Goal: Information Seeking & Learning: Understand process/instructions

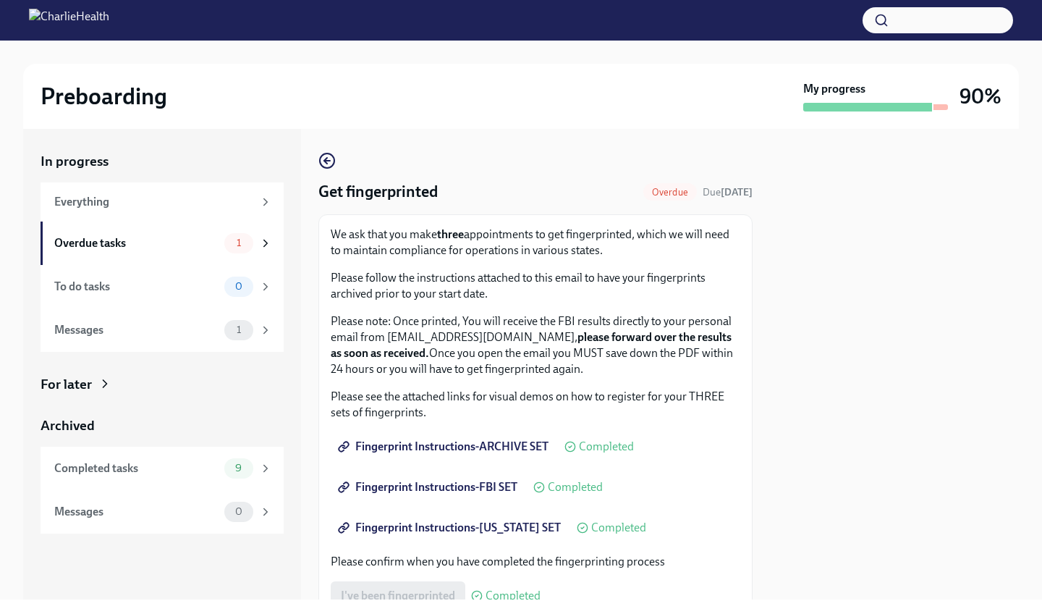
scroll to position [232, 0]
click at [196, 249] on div "Overdue tasks" at bounding box center [136, 243] width 164 height 16
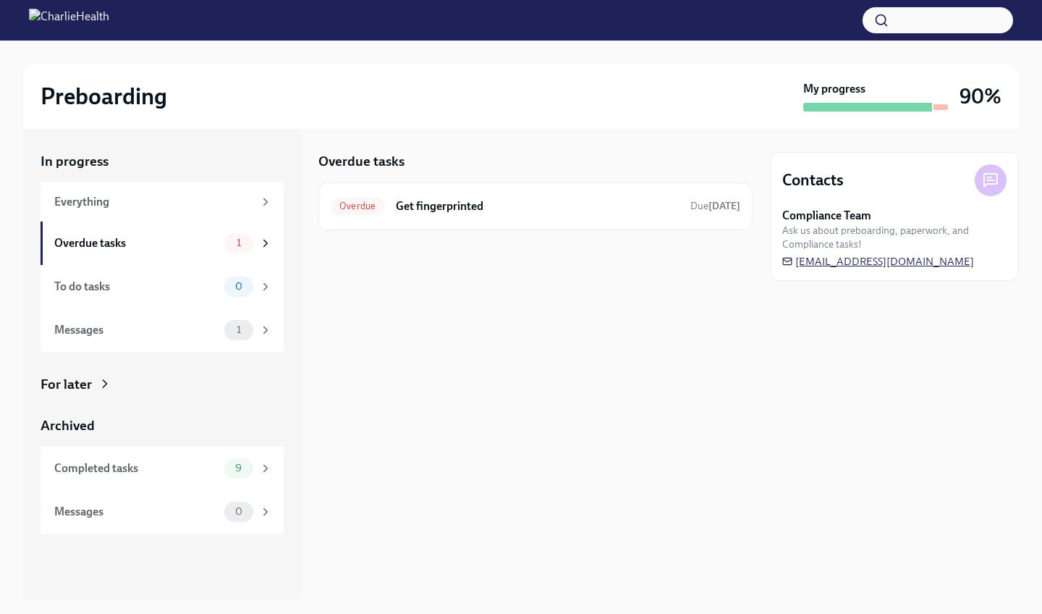
click at [837, 263] on span "newhireonboarding@charliehealth.com" at bounding box center [878, 261] width 192 height 14
click at [127, 295] on div "To do tasks 0" at bounding box center [163, 286] width 218 height 20
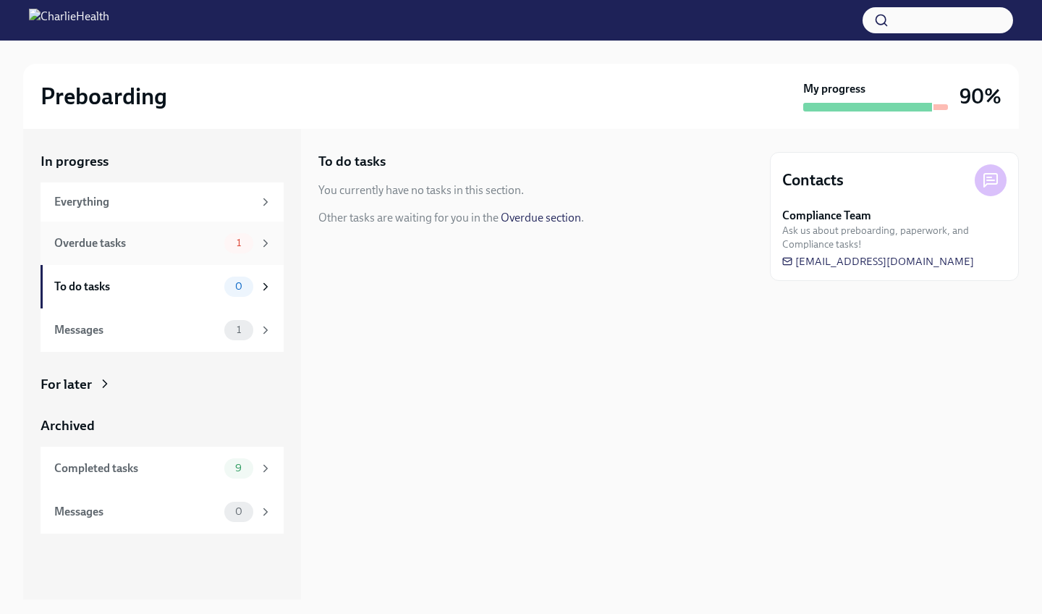
click at [149, 241] on div "Overdue tasks" at bounding box center [136, 243] width 164 height 16
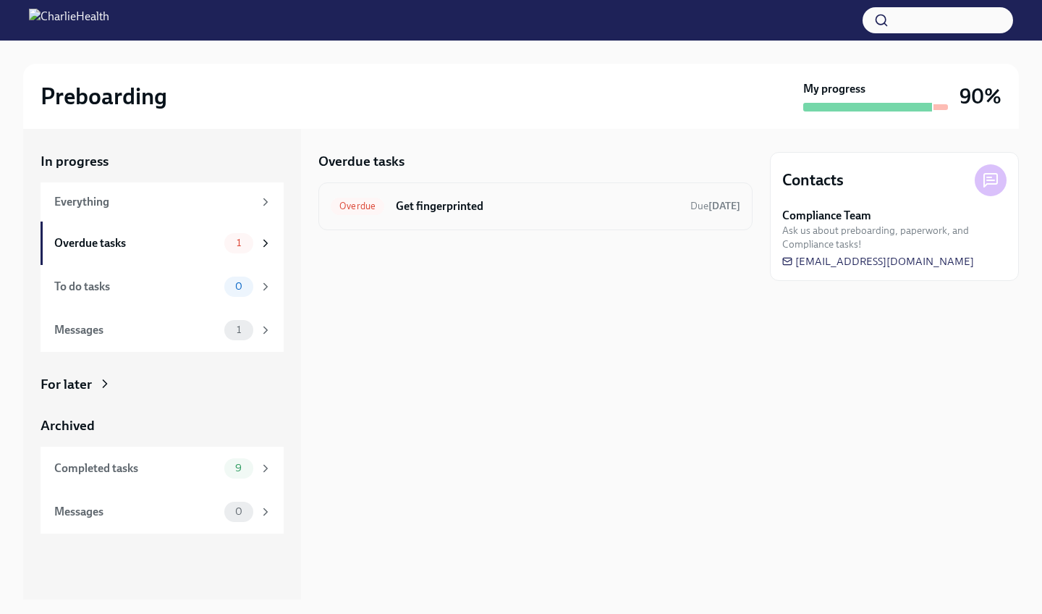
click at [365, 218] on div "Overdue Get fingerprinted Due 9 days ago" at bounding box center [535, 206] width 434 height 48
click at [425, 208] on h6 "Get fingerprinted" at bounding box center [537, 206] width 283 height 16
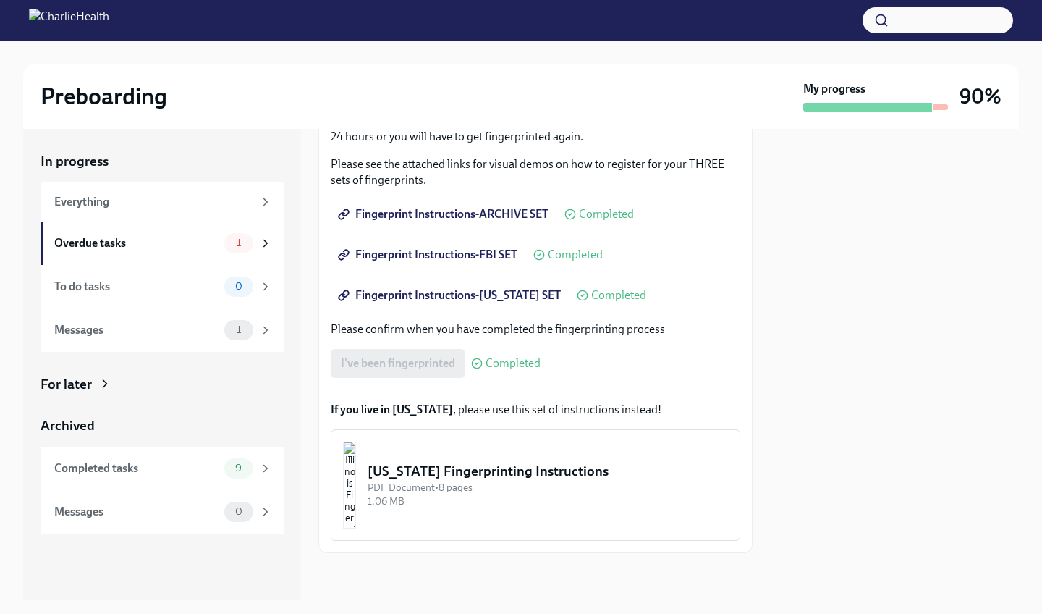
scroll to position [232, 0]
click at [415, 450] on button "Illinois Fingerprinting Instructions PDF Document • 8 pages 1.06 MB" at bounding box center [536, 484] width 410 height 111
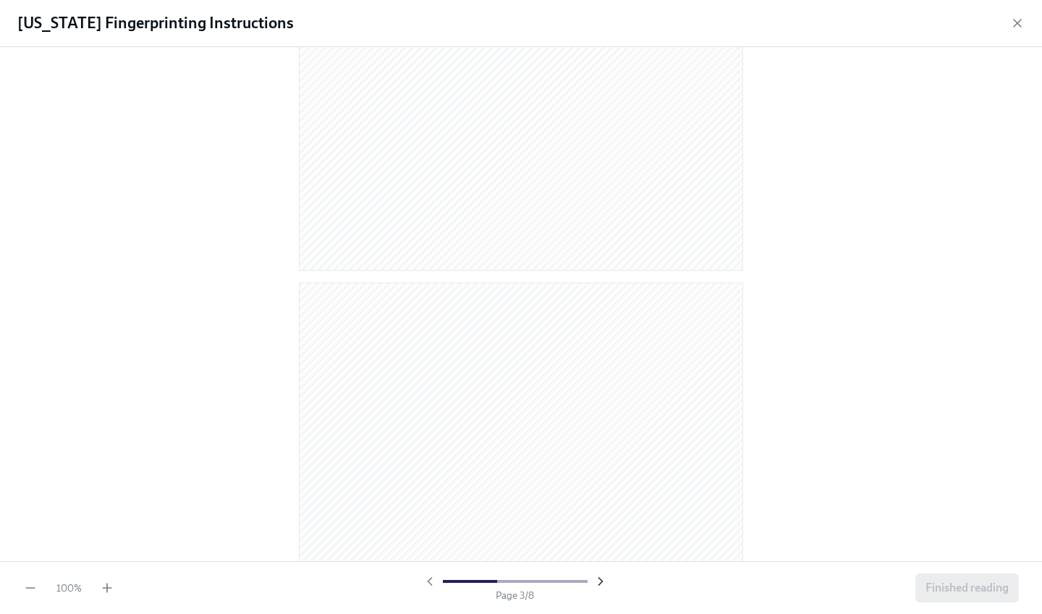
click at [597, 581] on icon "button" at bounding box center [600, 581] width 14 height 14
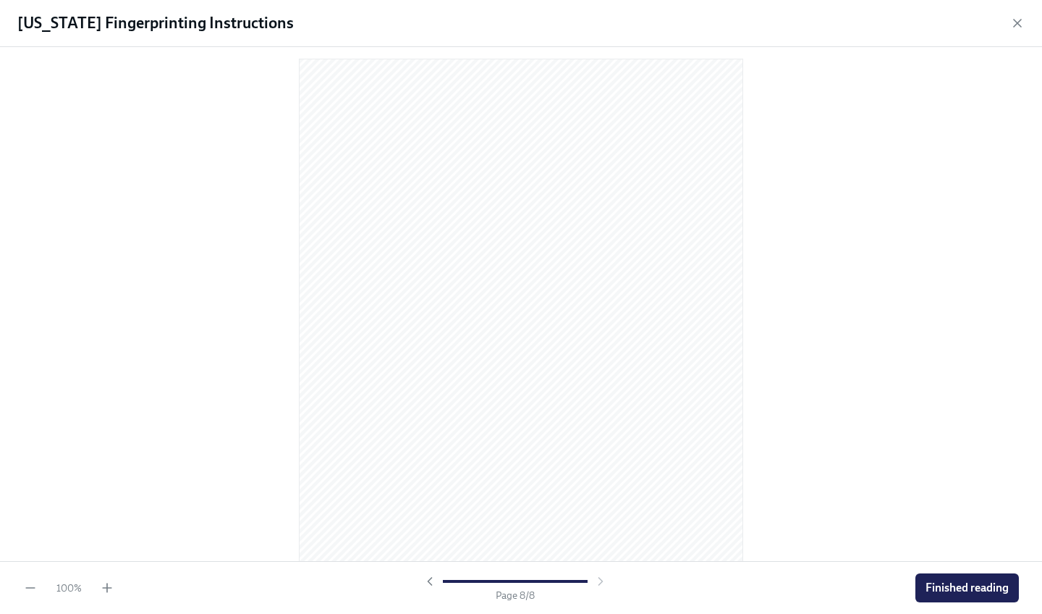
scroll to position [3528, 0]
click at [995, 577] on button "Finished reading" at bounding box center [966, 587] width 103 height 29
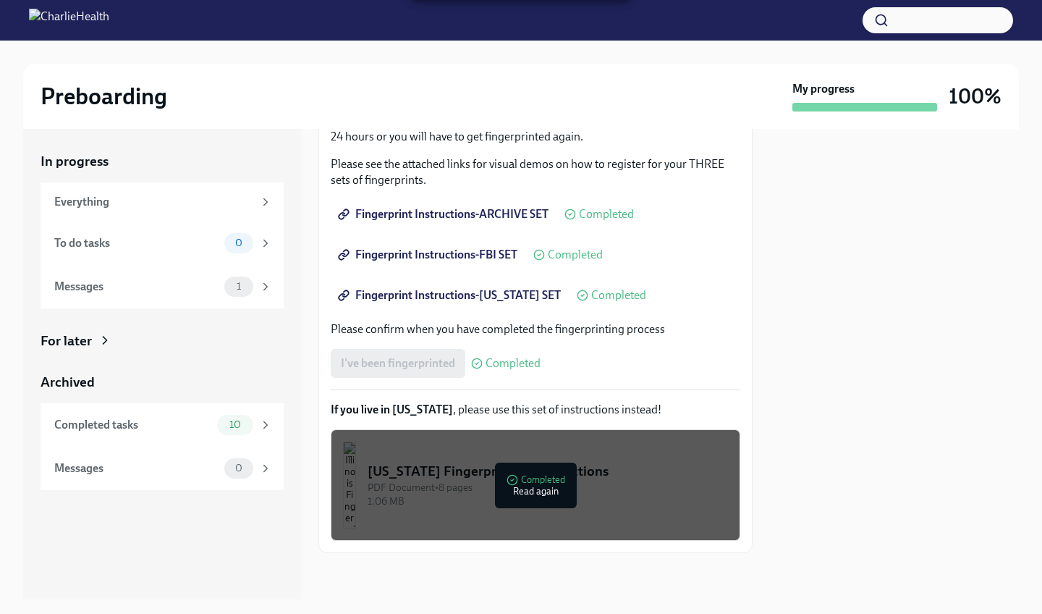
click at [823, 207] on div at bounding box center [894, 364] width 249 height 470
click at [192, 420] on div "Completed tasks" at bounding box center [132, 425] width 157 height 16
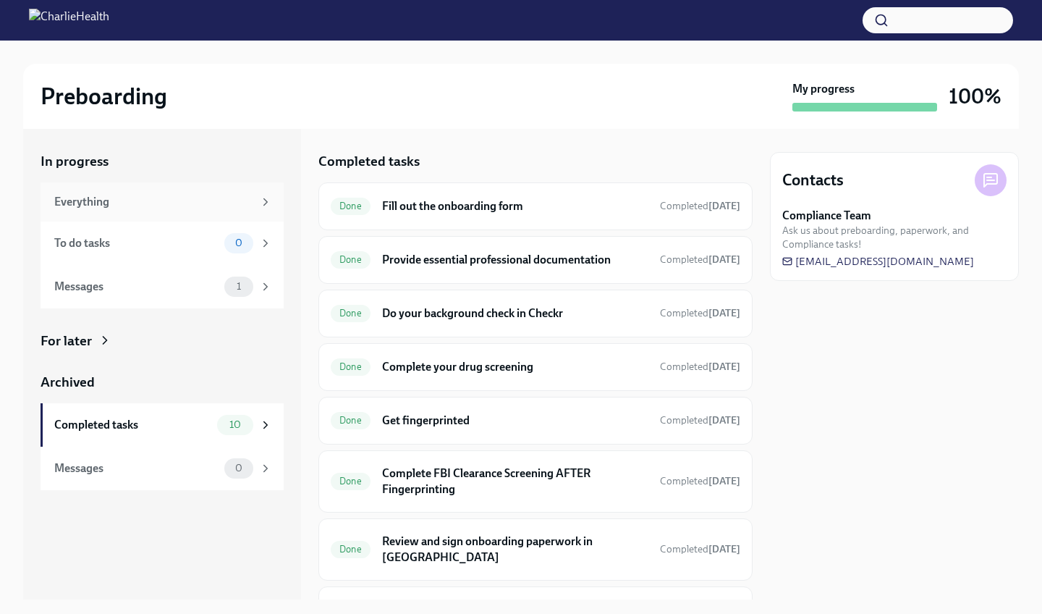
click at [224, 194] on div "Everything" at bounding box center [153, 202] width 199 height 16
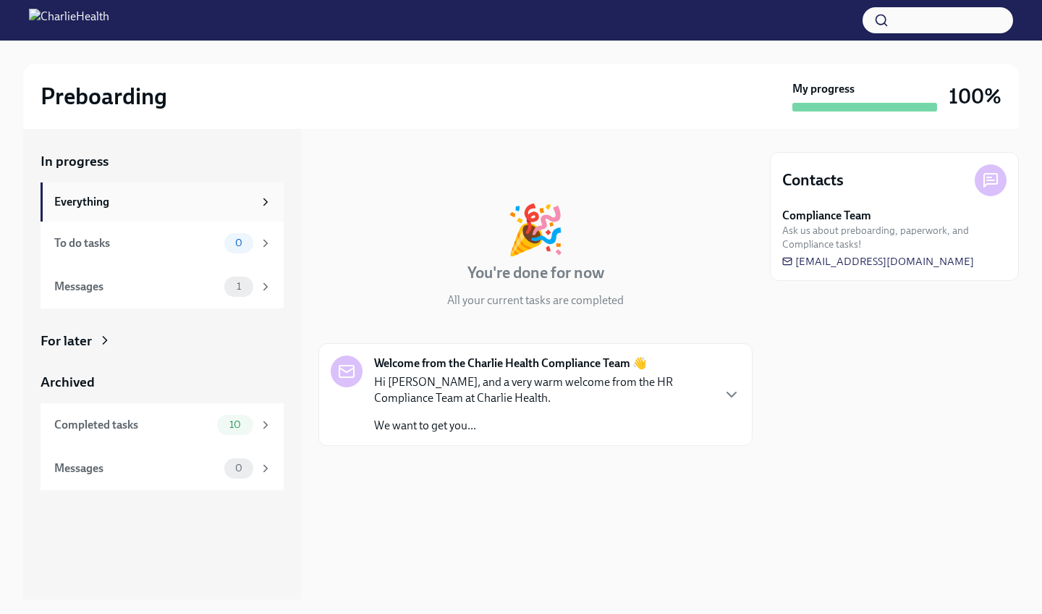
click at [134, 198] on div "Everything" at bounding box center [153, 202] width 199 height 16
click at [727, 387] on icon "button" at bounding box center [731, 394] width 17 height 17
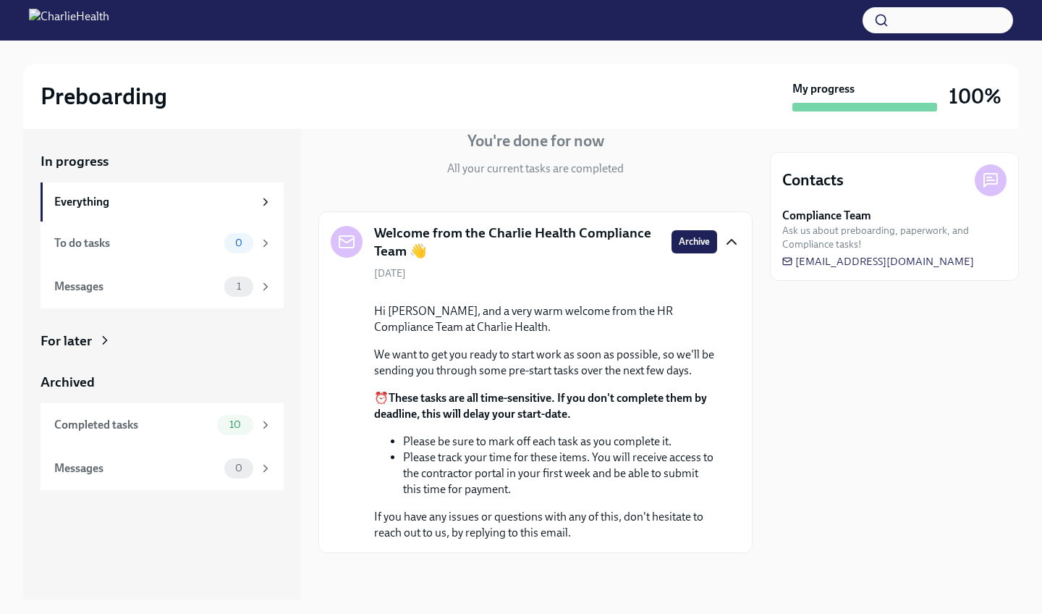
scroll to position [229, 0]
